Goal: Task Accomplishment & Management: Use online tool/utility

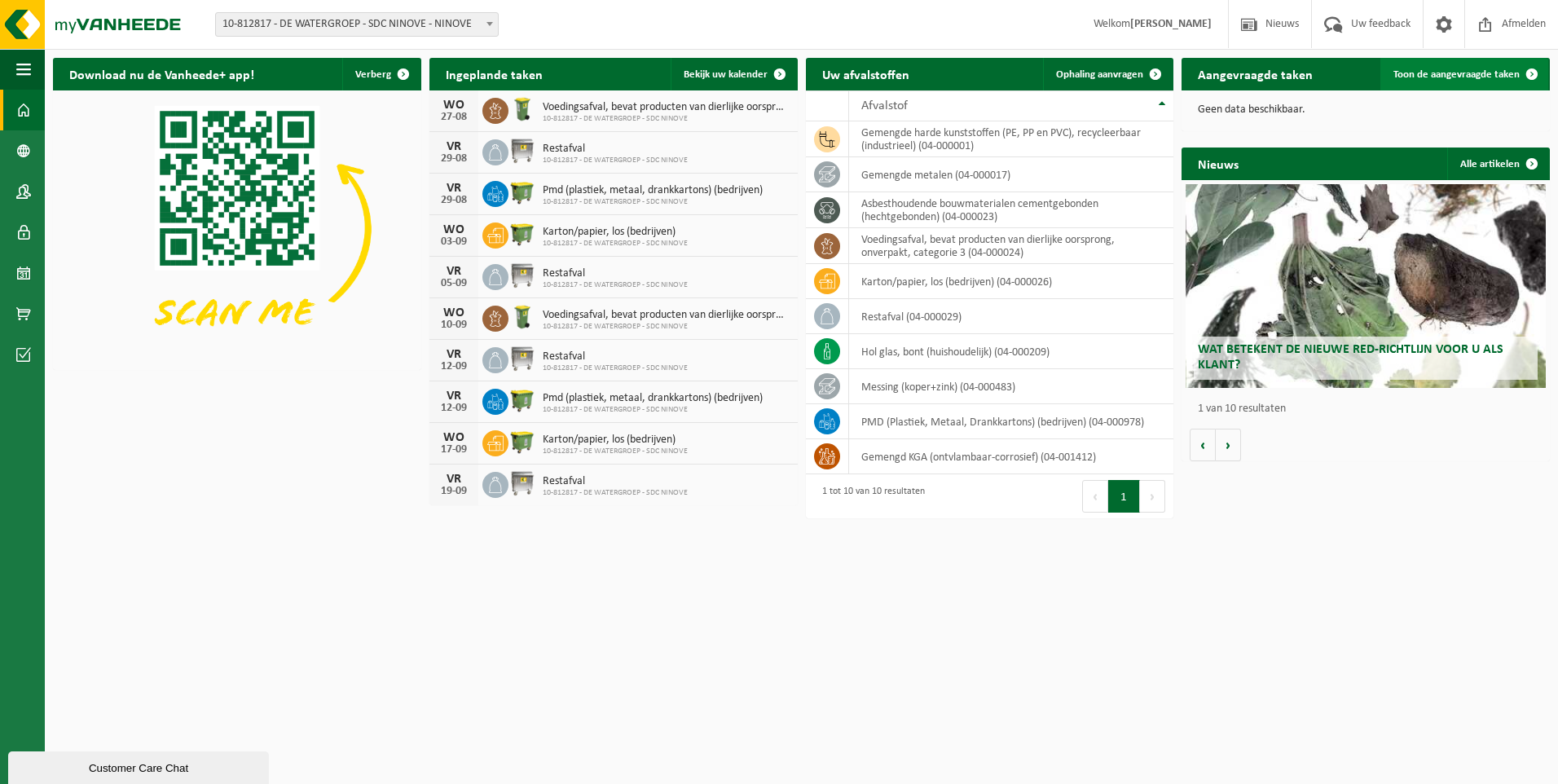
click at [1464, 73] on span "Toon de aangevraagde taken" at bounding box center [1456, 75] width 126 height 11
click at [1109, 70] on span "Ophaling aanvragen" at bounding box center [1100, 75] width 88 height 11
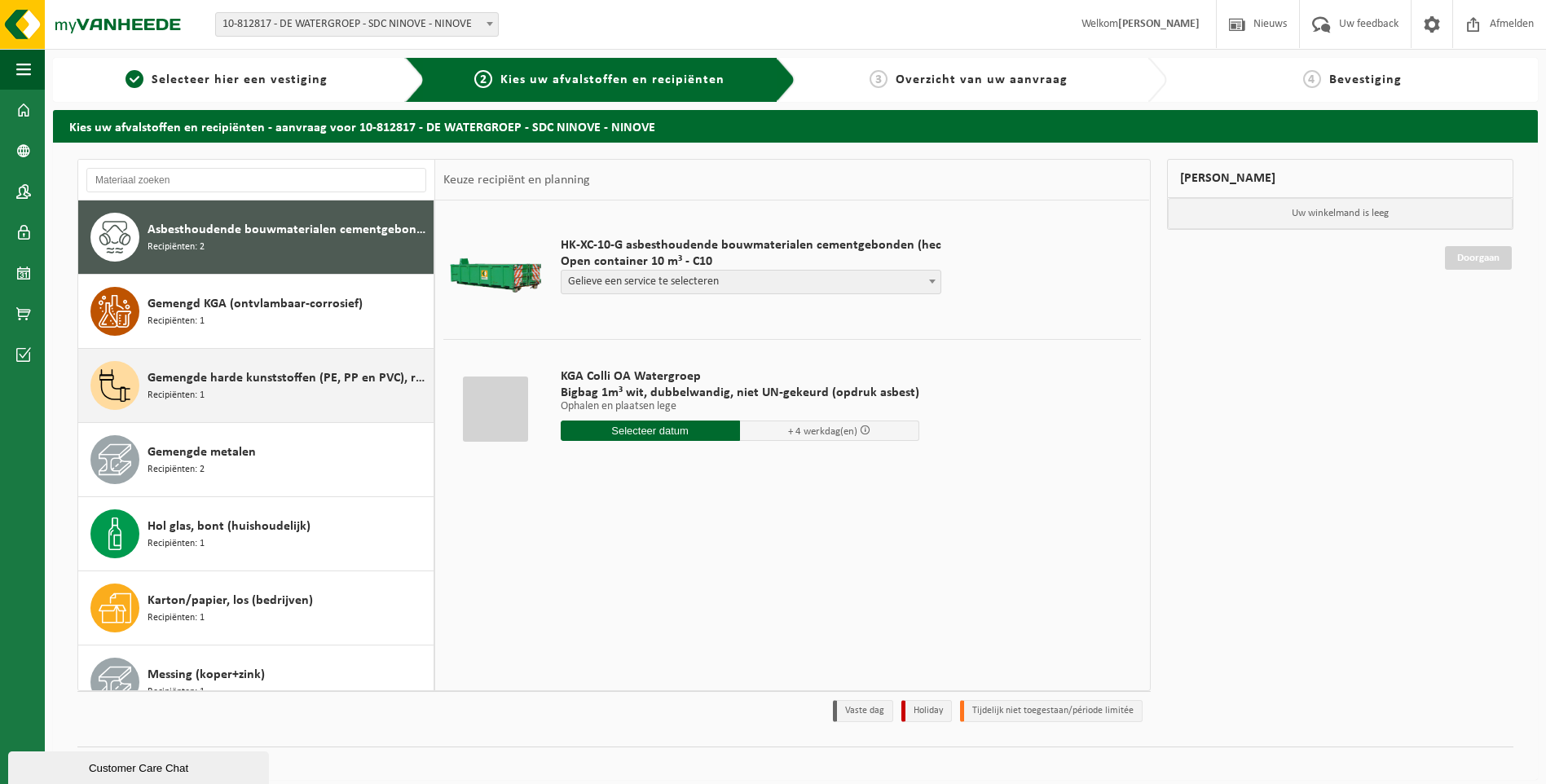
click at [214, 392] on div "Gemengde harde kunststoffen (PE, PP en PVC), recycleerbaar (industrieel) Recipi…" at bounding box center [288, 385] width 282 height 49
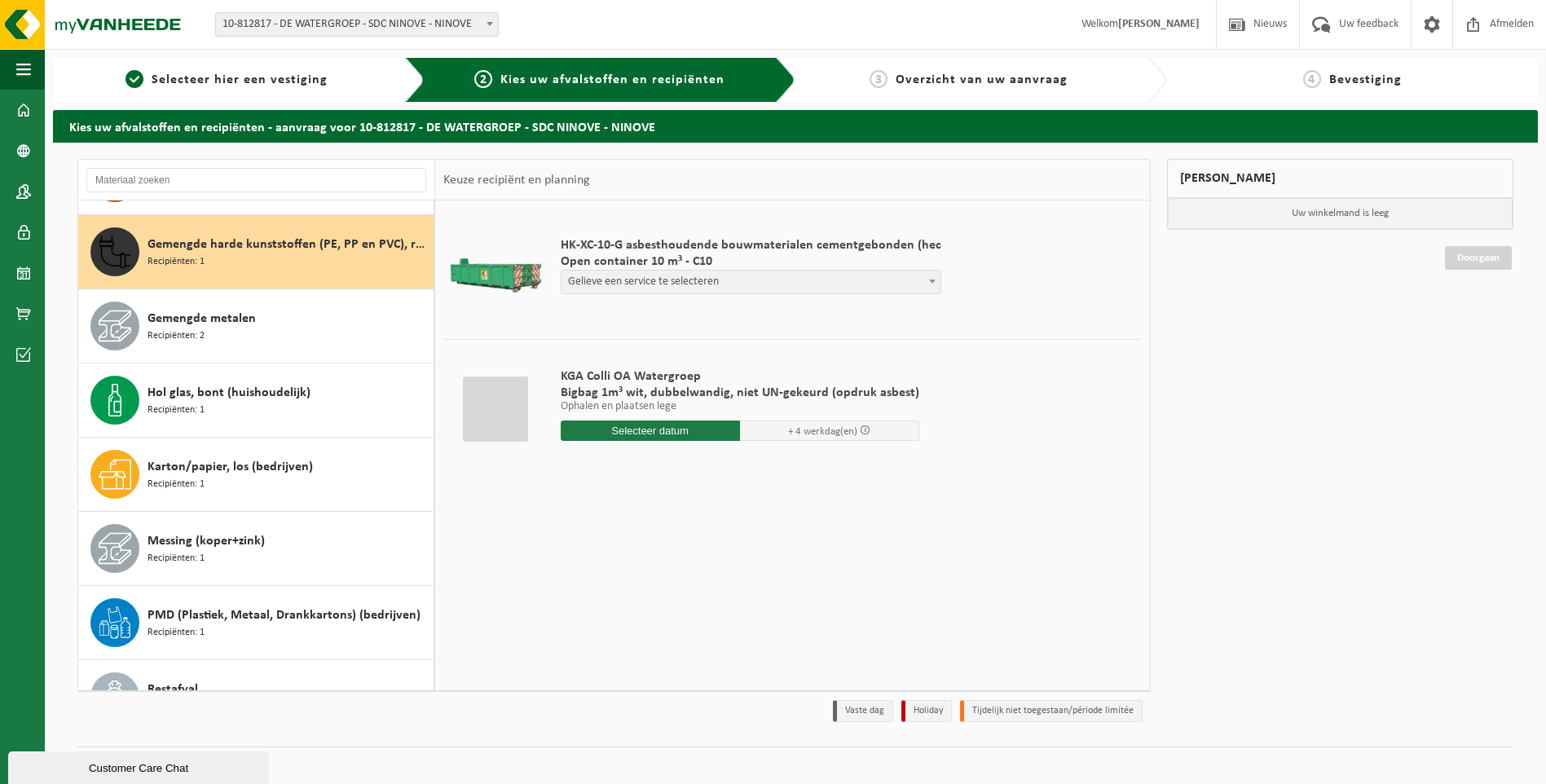
scroll to position [148, 0]
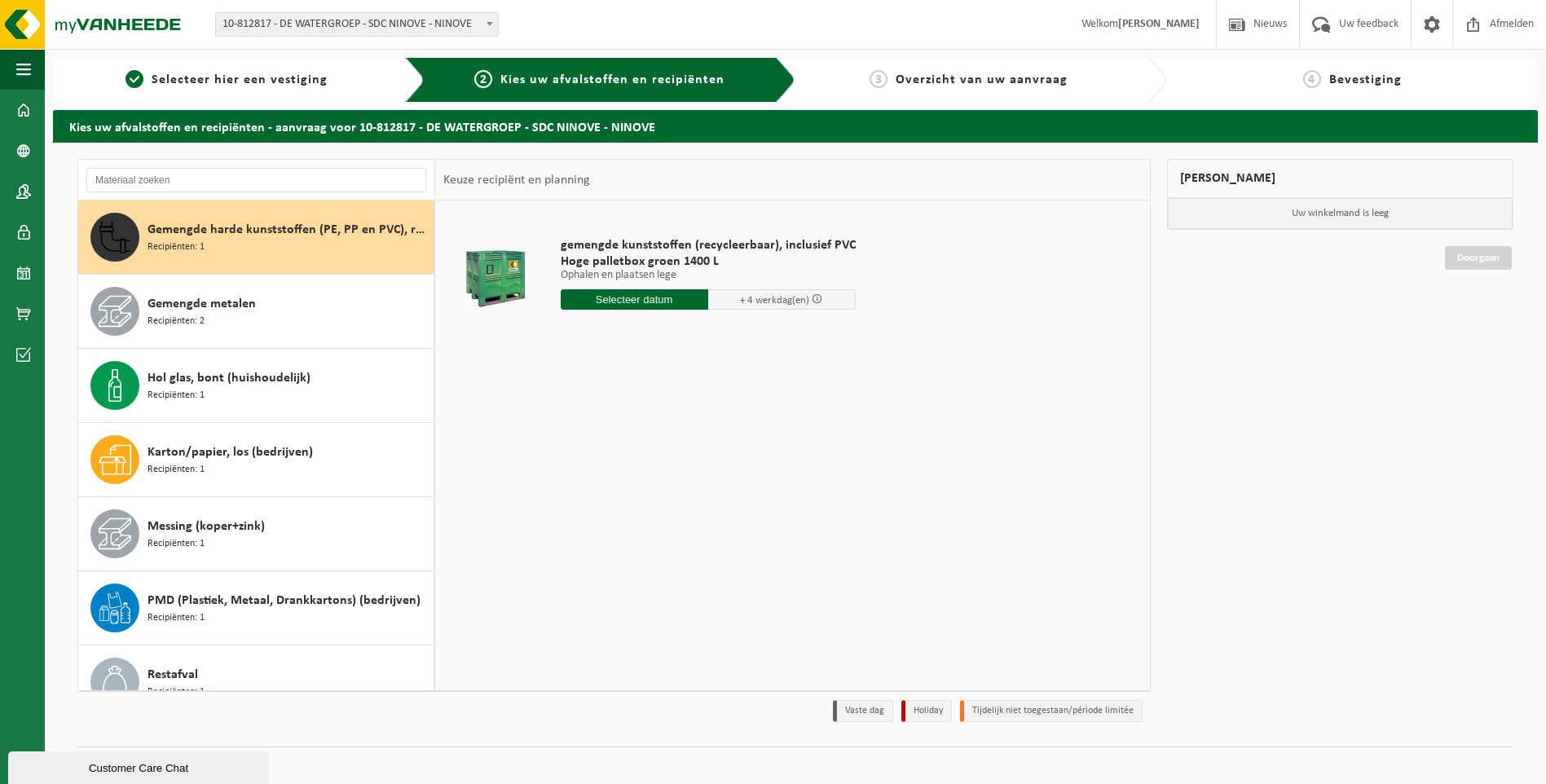
click at [621, 294] on input "text" at bounding box center [634, 299] width 147 height 20
click at [665, 496] on div "28" at bounding box center [661, 495] width 29 height 26
type input "Van 2025-08-28"
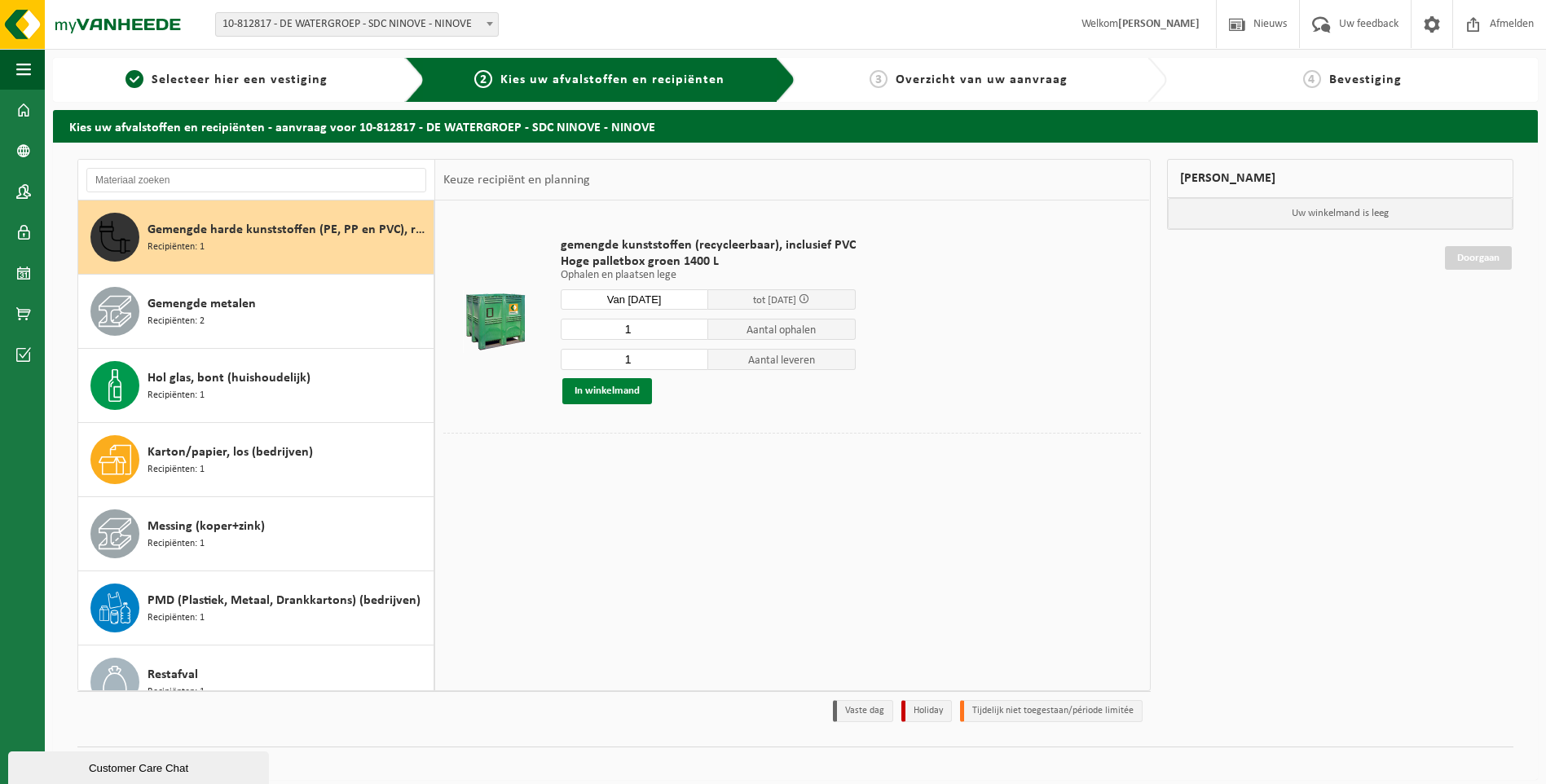
click at [609, 386] on button "In winkelmand" at bounding box center [607, 391] width 90 height 26
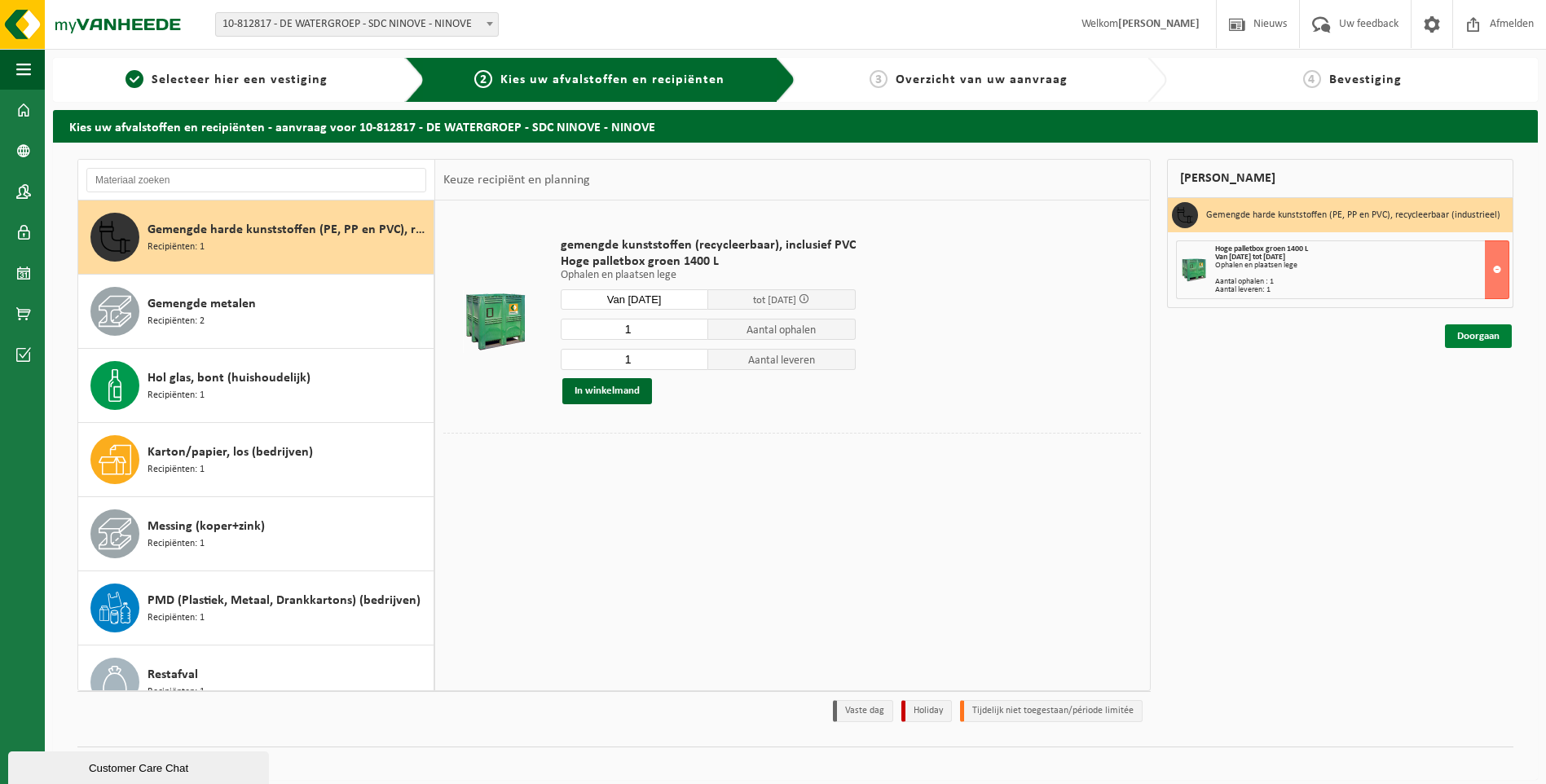
click at [1490, 331] on link "Doorgaan" at bounding box center [1478, 336] width 67 height 24
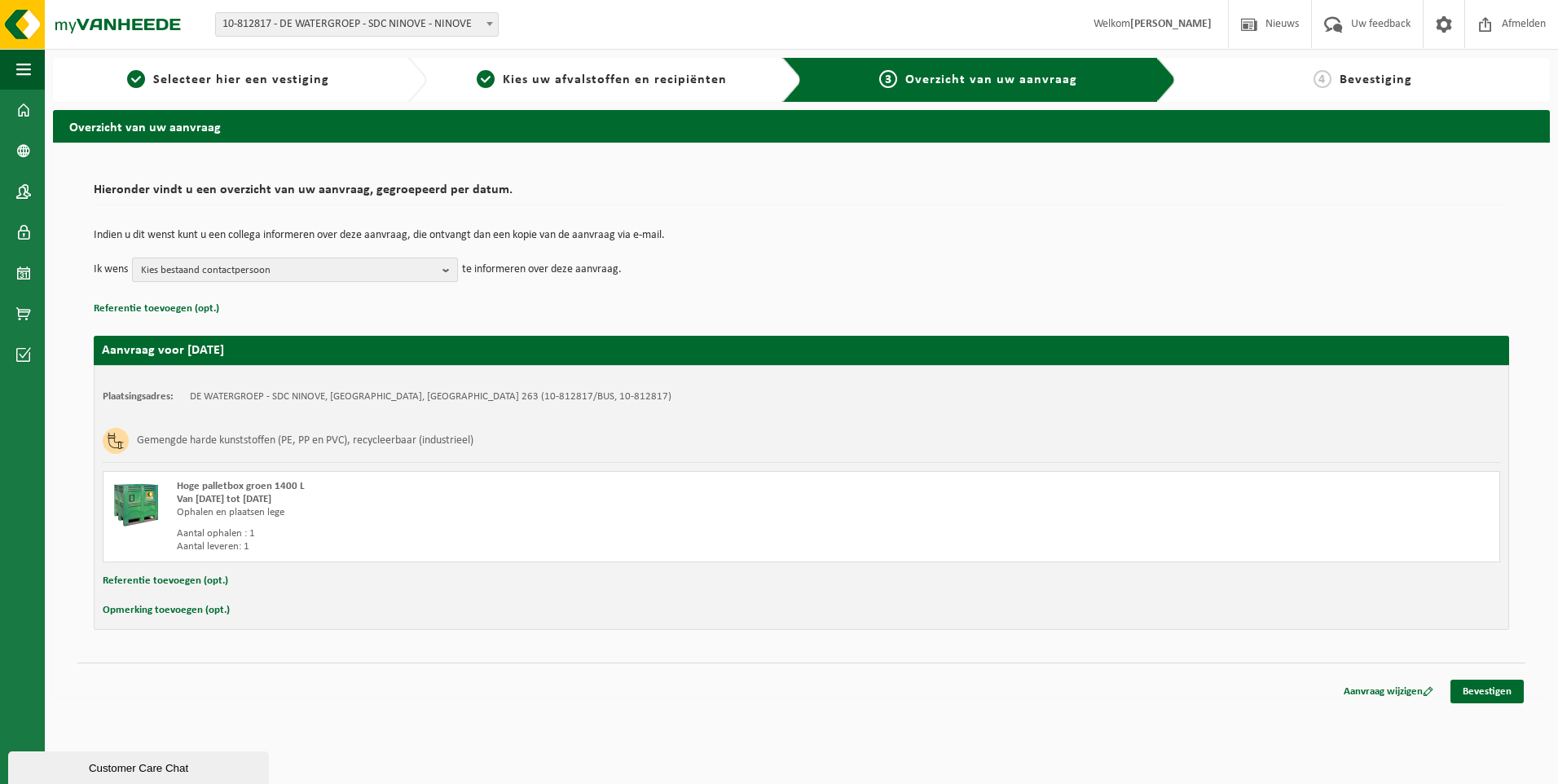
click at [443, 269] on b "button" at bounding box center [450, 270] width 15 height 23
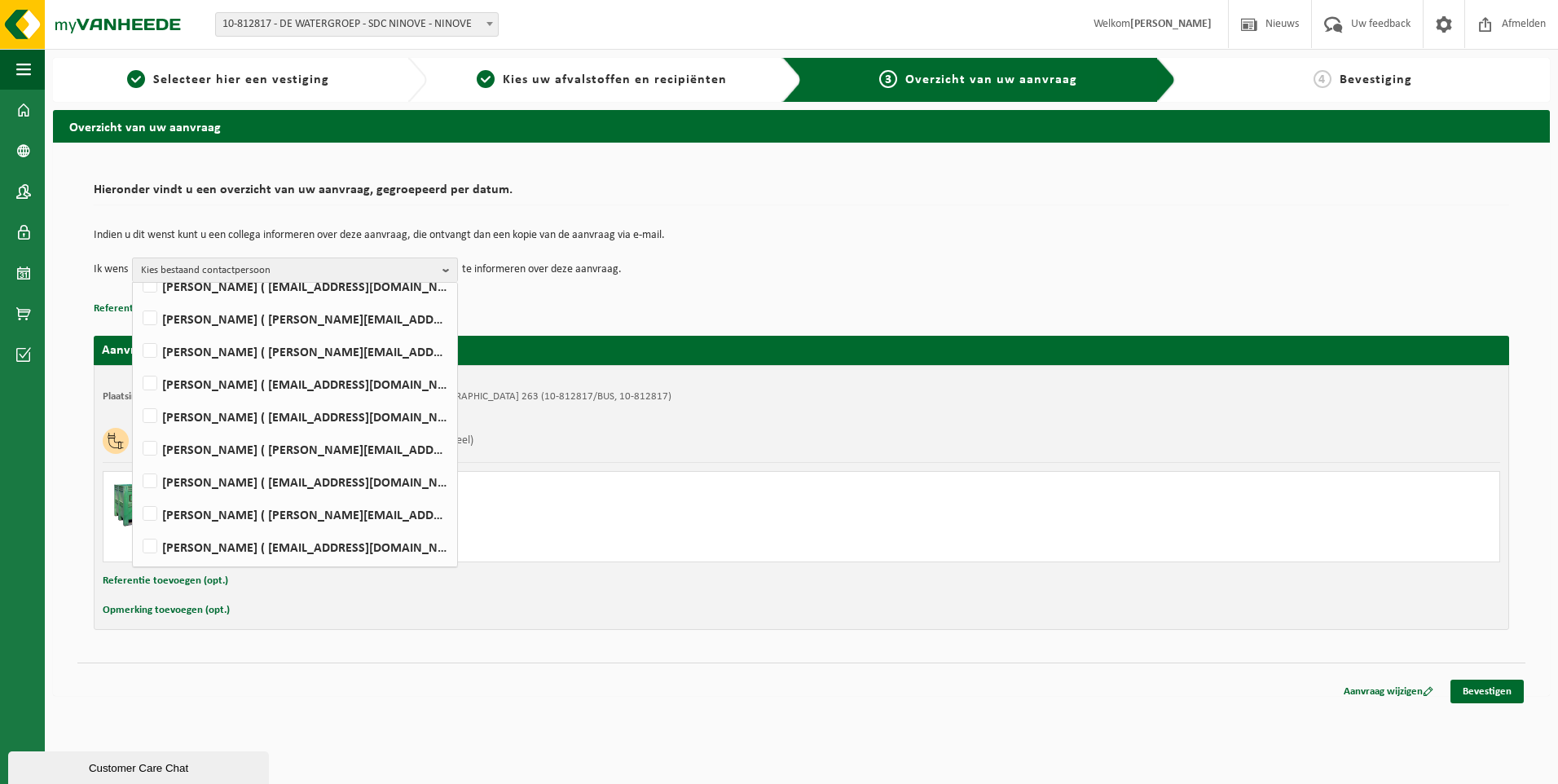
scroll to position [325, 0]
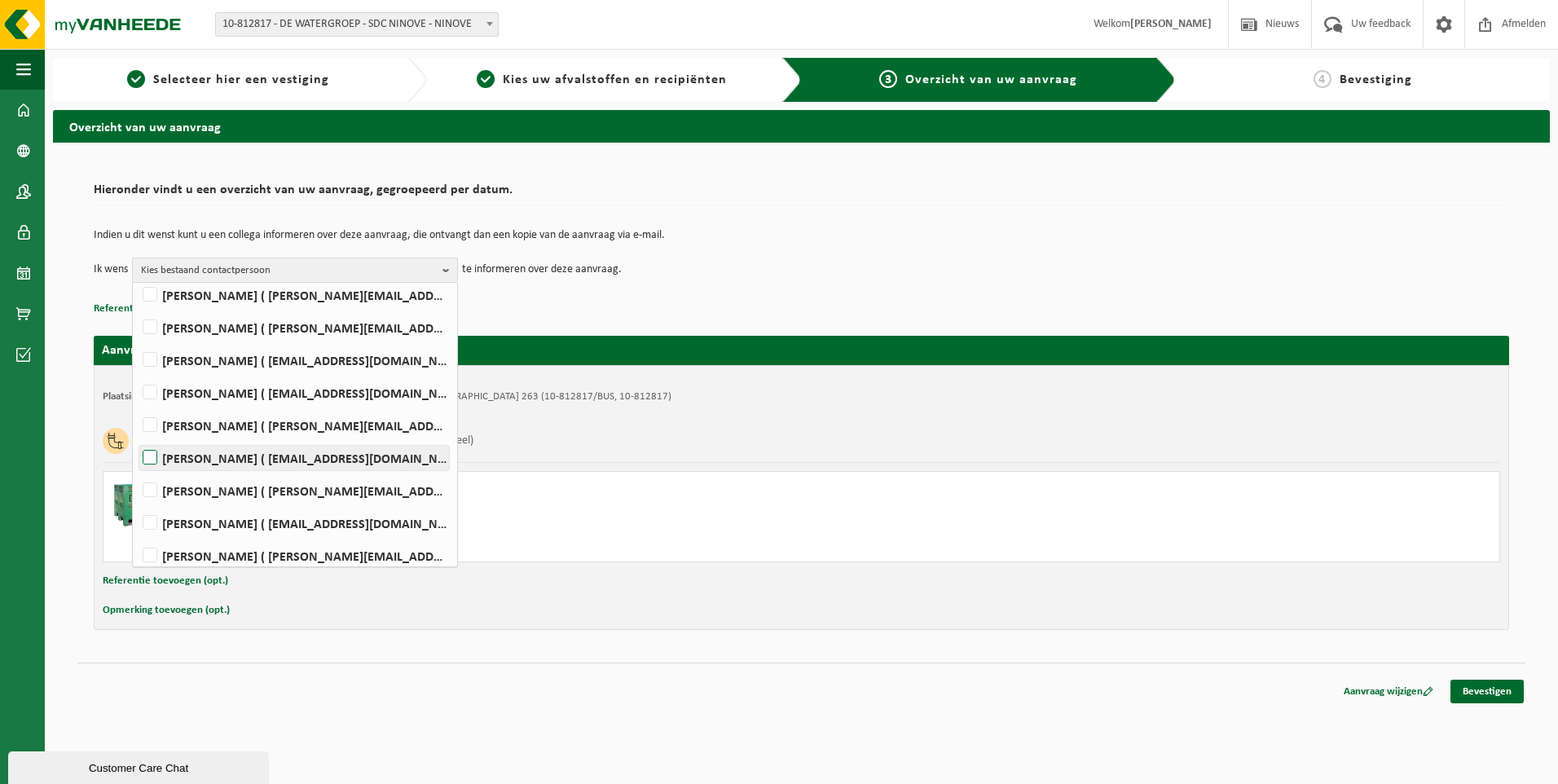
click at [154, 457] on label "JEAN VANDEVELDE ( jean.vandevelde@dewatergroep.be )" at bounding box center [294, 458] width 310 height 25
click at [137, 438] on input "JEAN VANDEVELDE ( jean.vandevelde@dewatergroep.be )" at bounding box center [136, 437] width 1 height 1
checkbox input "true"
click at [846, 287] on div "Indien u dit wenst kunt u een collega informeren over deze aanvraag, die ontvan…" at bounding box center [801, 256] width 1416 height 85
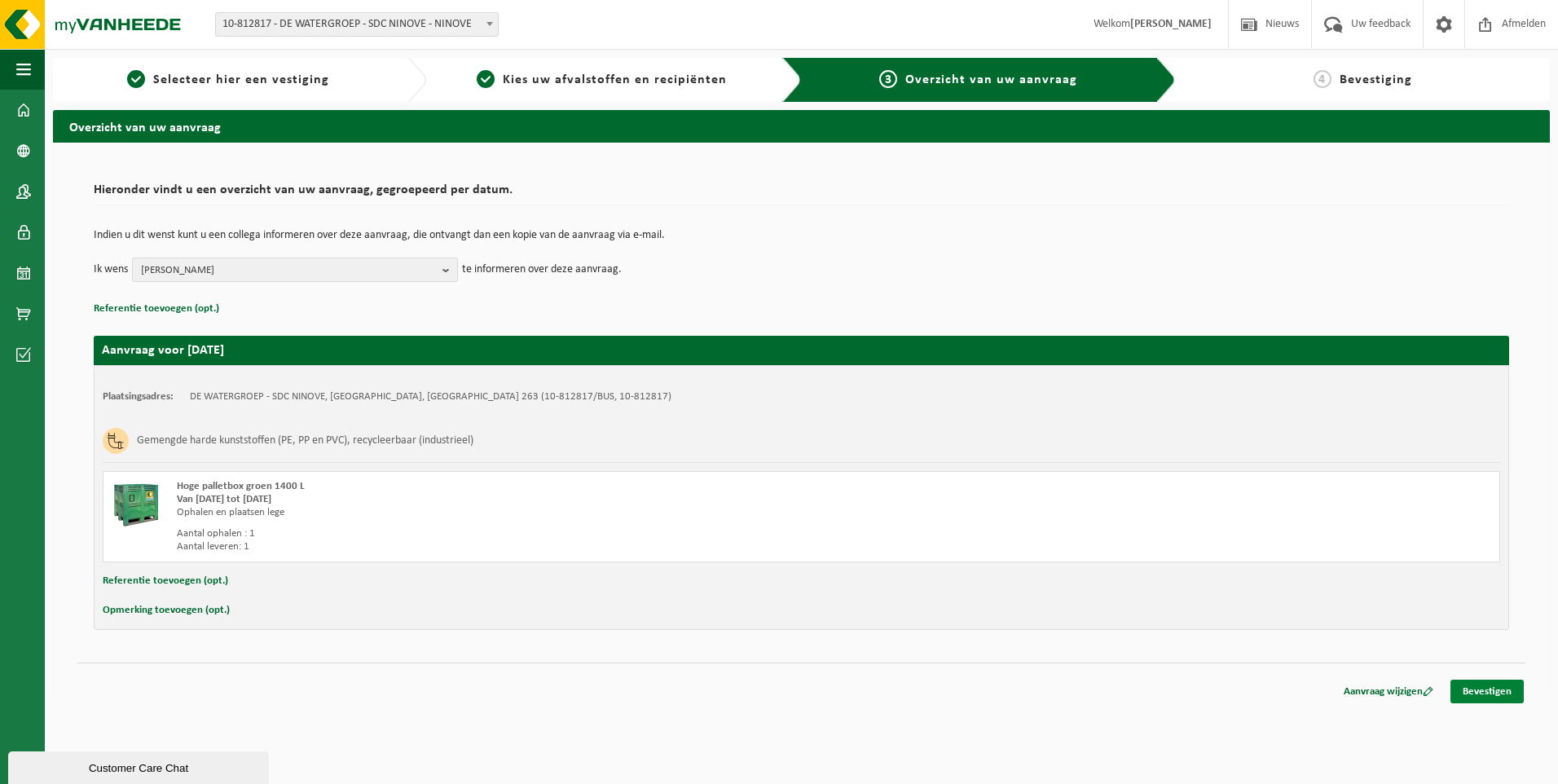
click at [1490, 688] on link "Bevestigen" at bounding box center [1487, 691] width 74 height 24
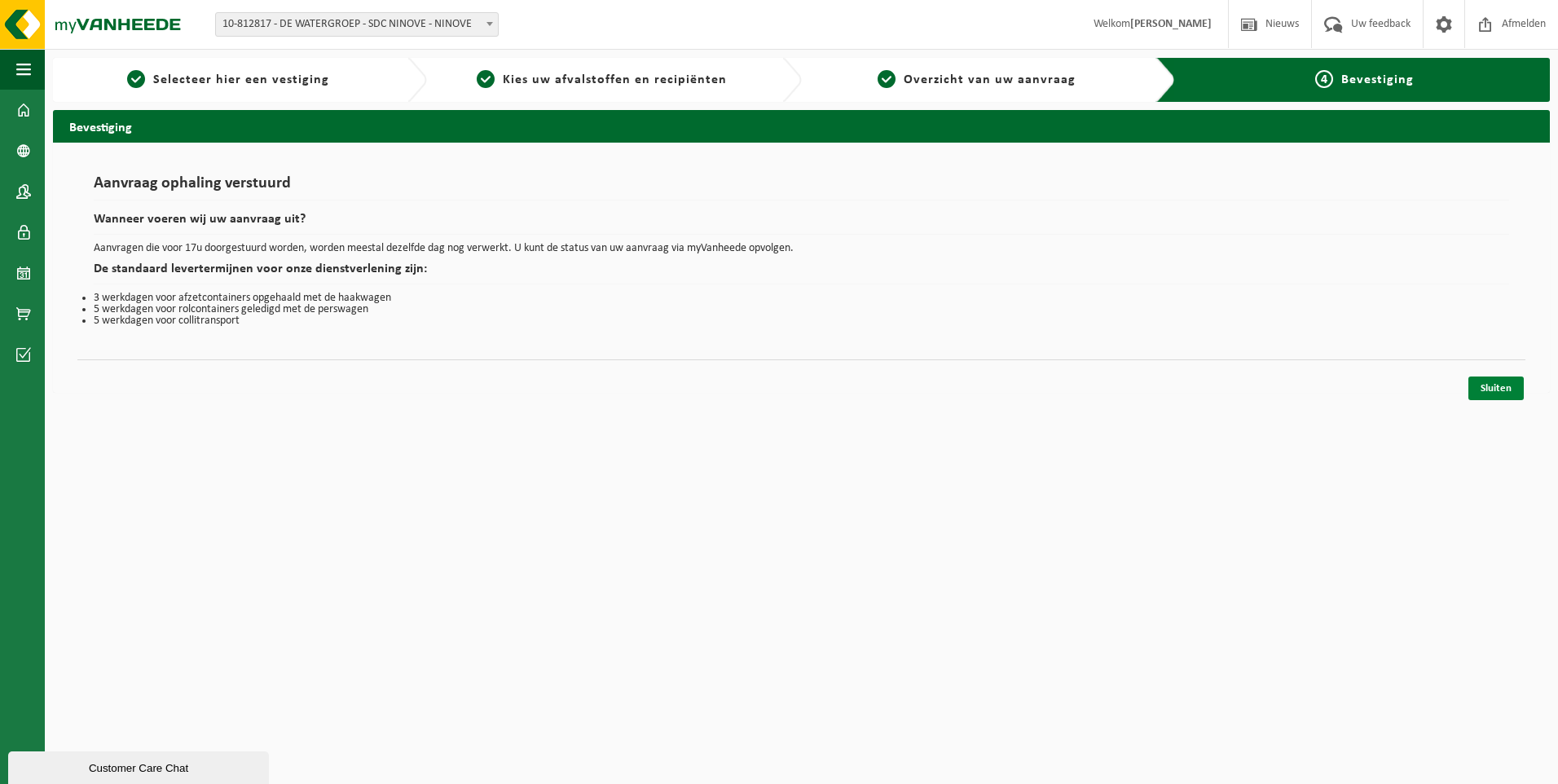
click at [1499, 389] on link "Sluiten" at bounding box center [1496, 388] width 56 height 24
